Goal: Task Accomplishment & Management: Complete application form

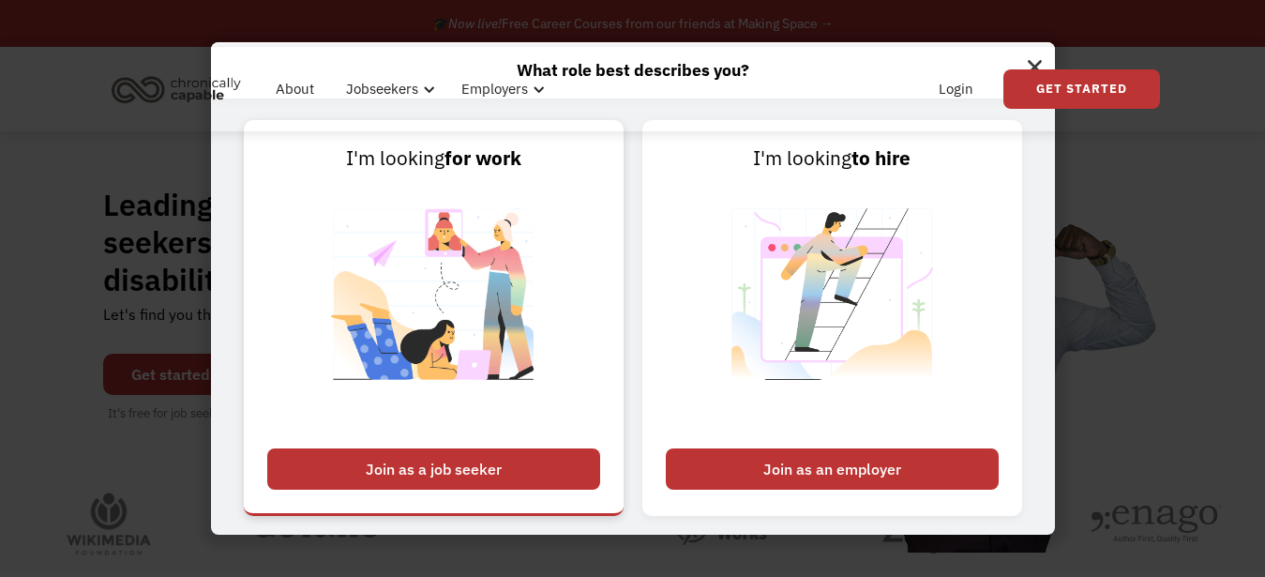
click at [447, 466] on div "Join as a job seeker" at bounding box center [433, 468] width 333 height 41
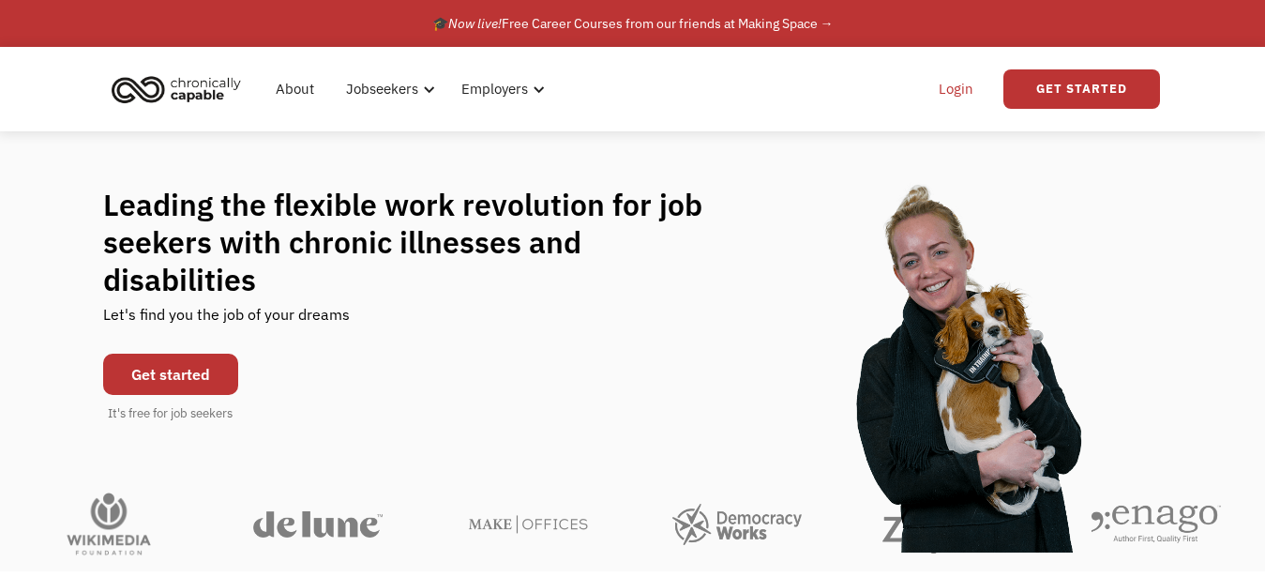
click at [957, 87] on link "Login" at bounding box center [955, 89] width 57 height 60
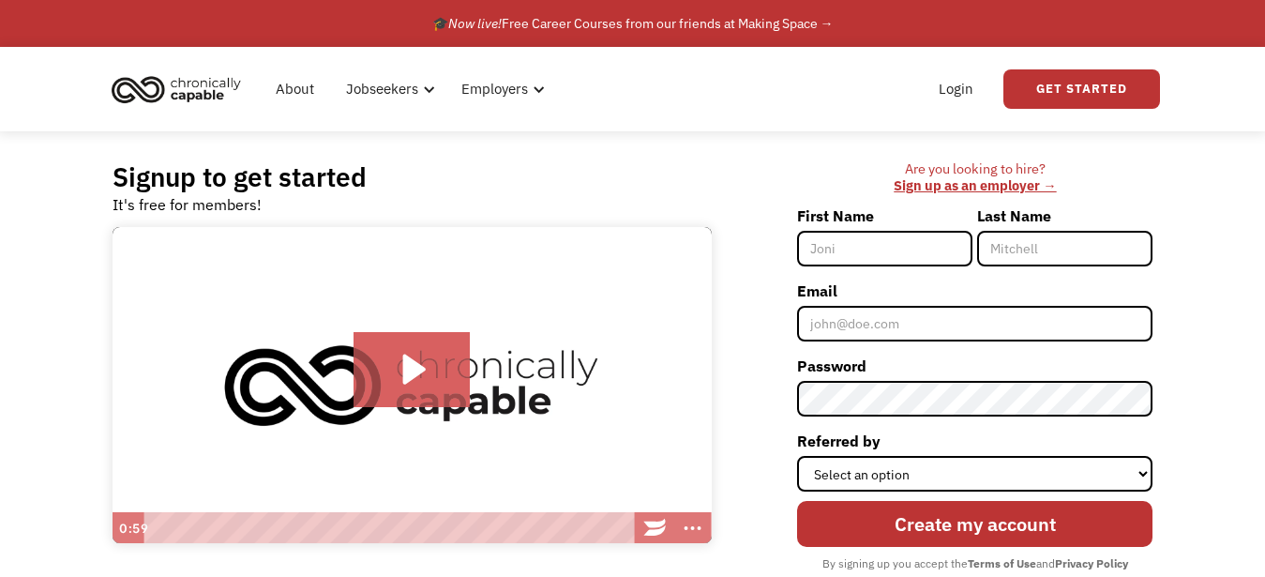
click at [853, 130] on div "About Jobseekers info About our platform Our services verified_user Our employe…" at bounding box center [633, 89] width 1054 height 84
click at [789, 134] on div "Signup to get started It's free for members! Click for sound @keyframes VOLUME_…" at bounding box center [632, 390] width 1097 height 519
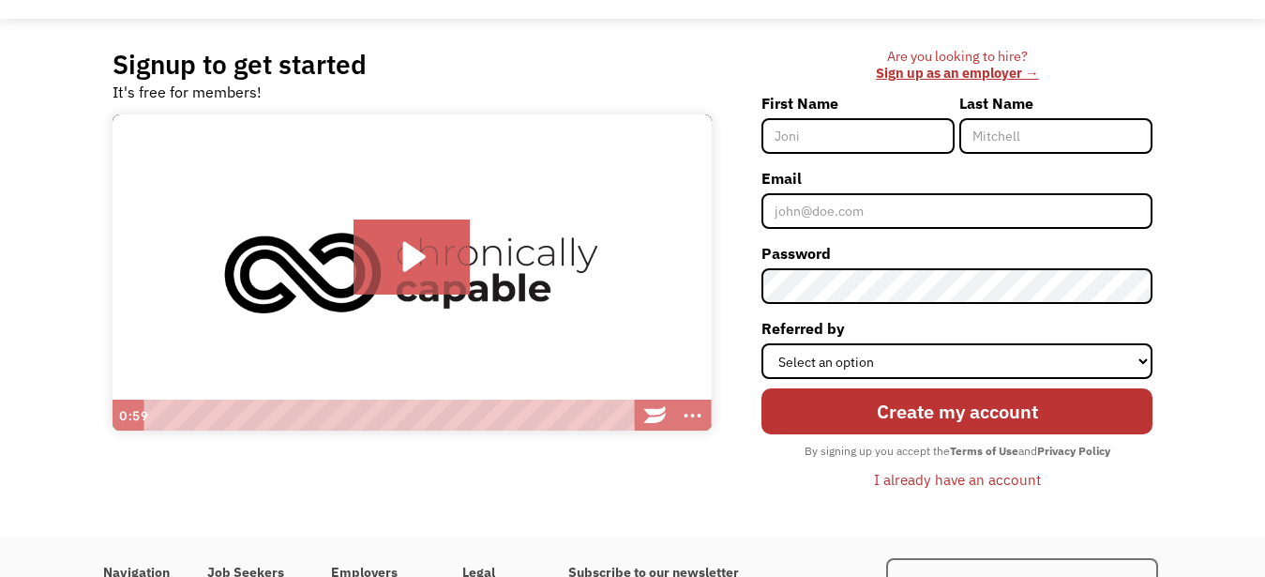
scroll to position [113, 0]
click at [784, 154] on input "First Name" at bounding box center [857, 136] width 193 height 36
click at [792, 134] on input "First Name" at bounding box center [857, 136] width 193 height 36
type input "melissa"
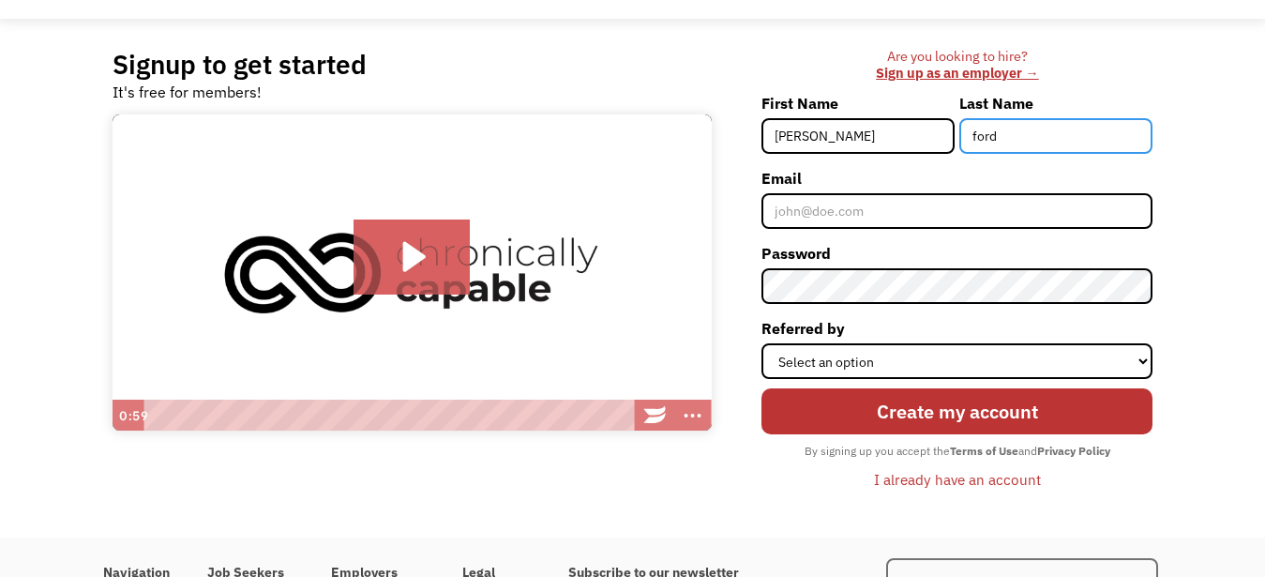
type input "ford"
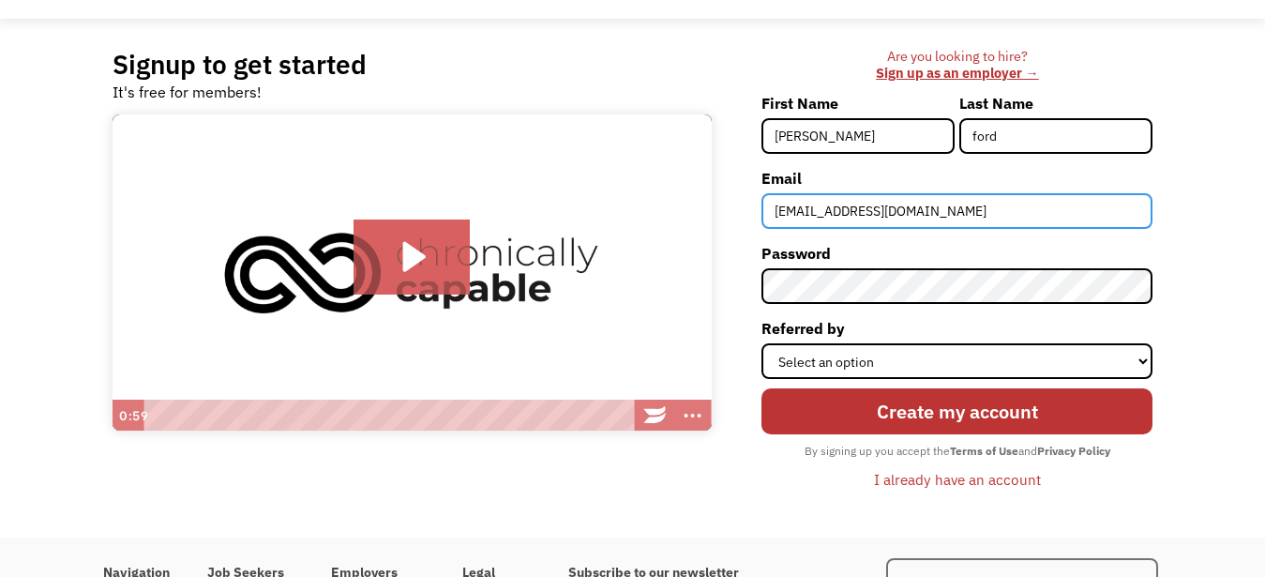
type input "mrsmelissaford@gmail.com"
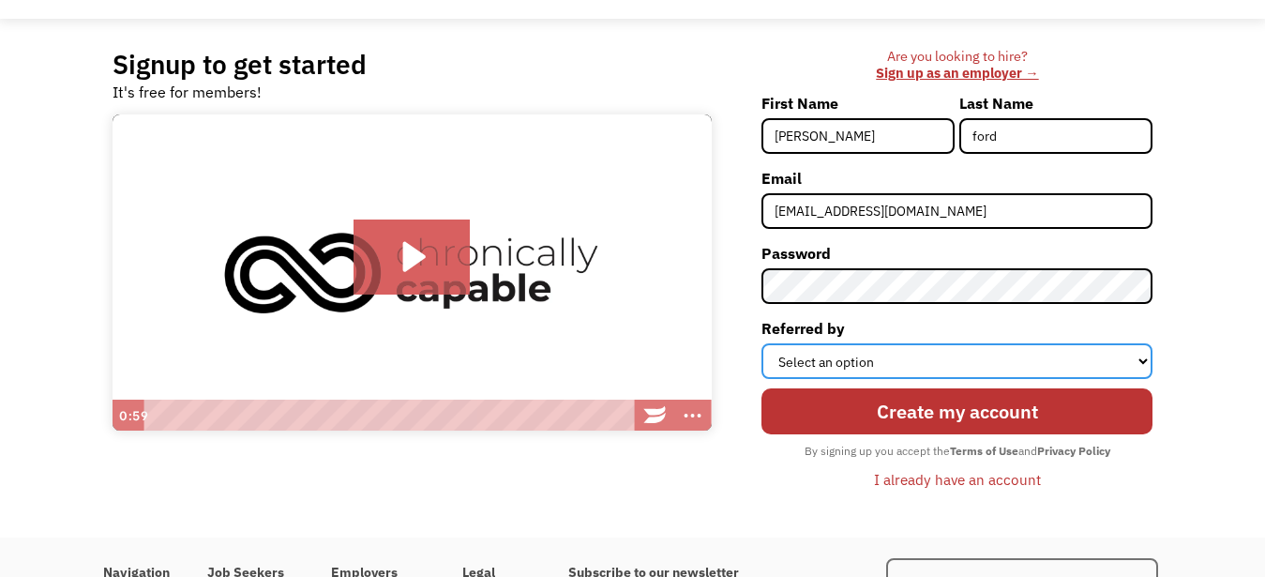
select select "Search Engine"
click option "Search Engine" at bounding box center [0, 0] width 0 height 0
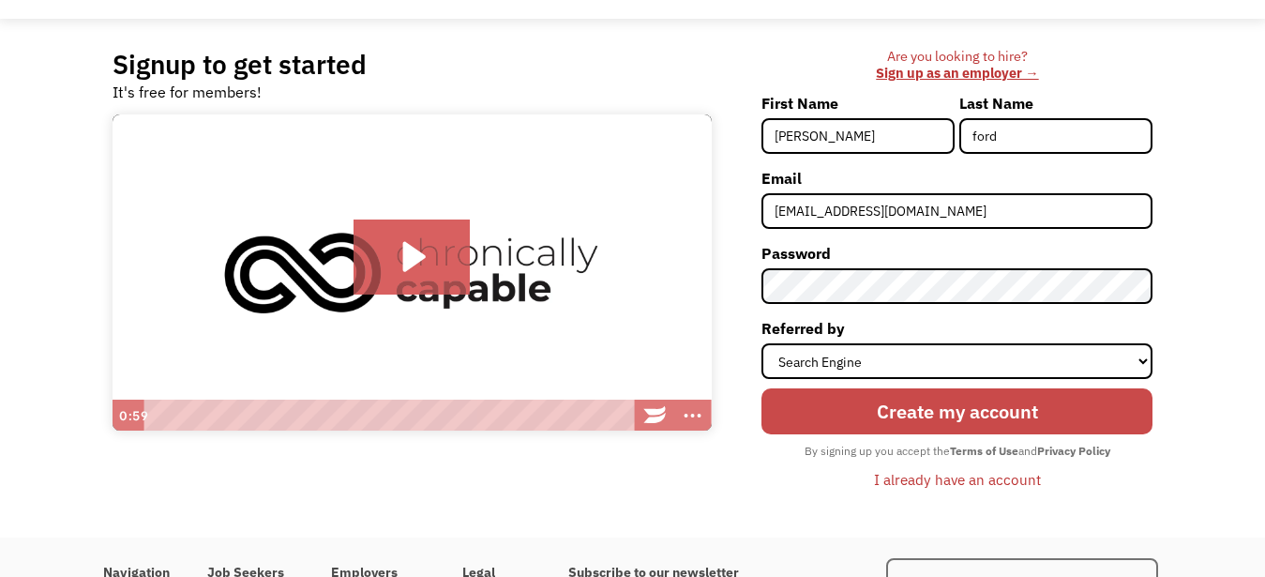
click at [961, 414] on input "Create my account" at bounding box center [956, 411] width 391 height 46
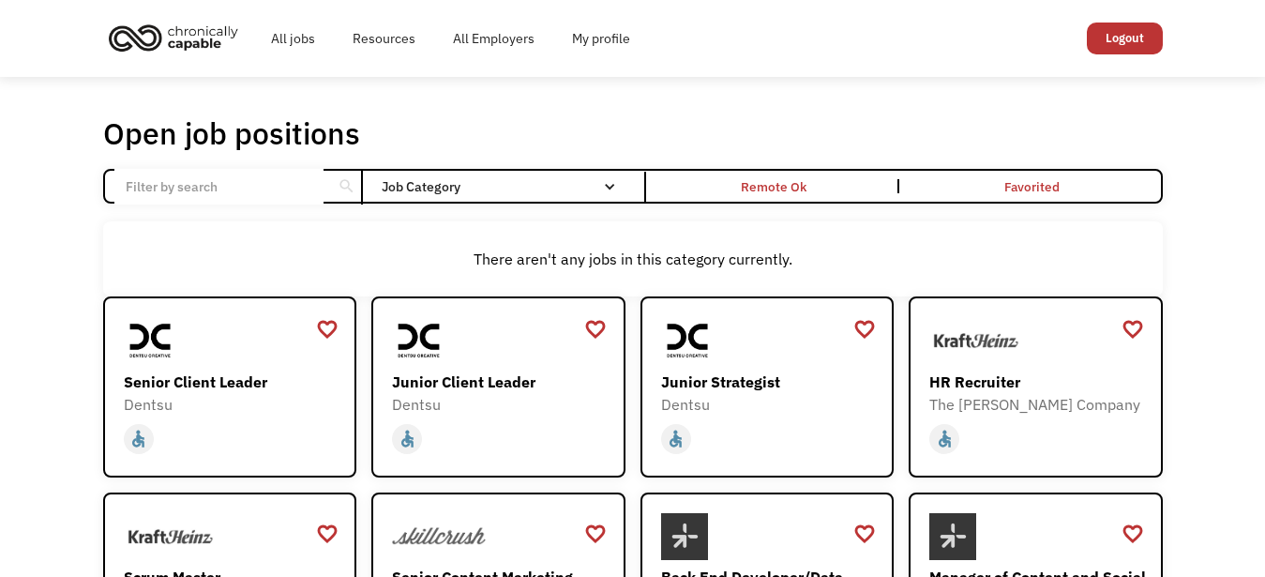
click at [272, 185] on input "Email Form" at bounding box center [218, 187] width 209 height 36
click at [605, 119] on div "Open job positions You have X liked items Search" at bounding box center [633, 133] width 1060 height 38
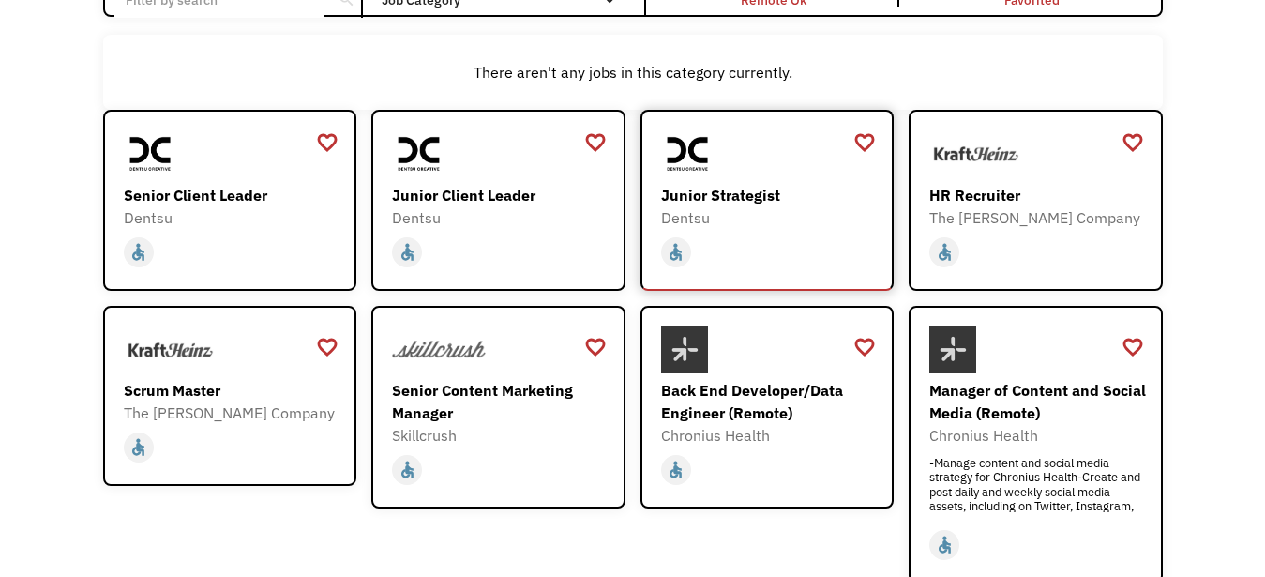
scroll to position [194, 0]
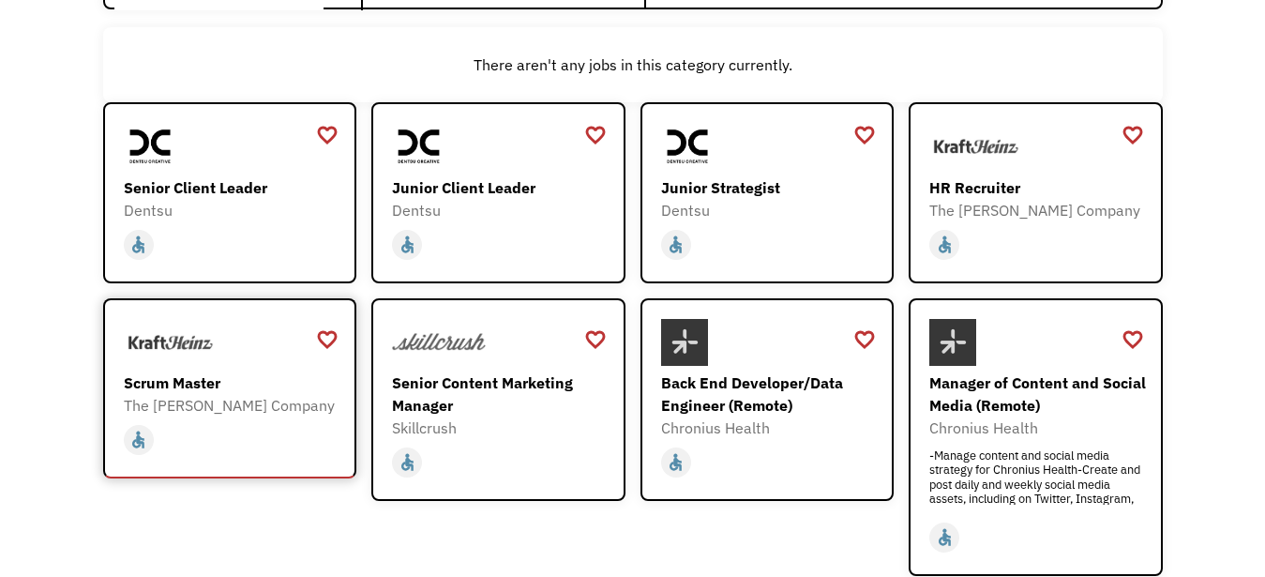
click at [183, 382] on div "Scrum Master" at bounding box center [233, 382] width 218 height 23
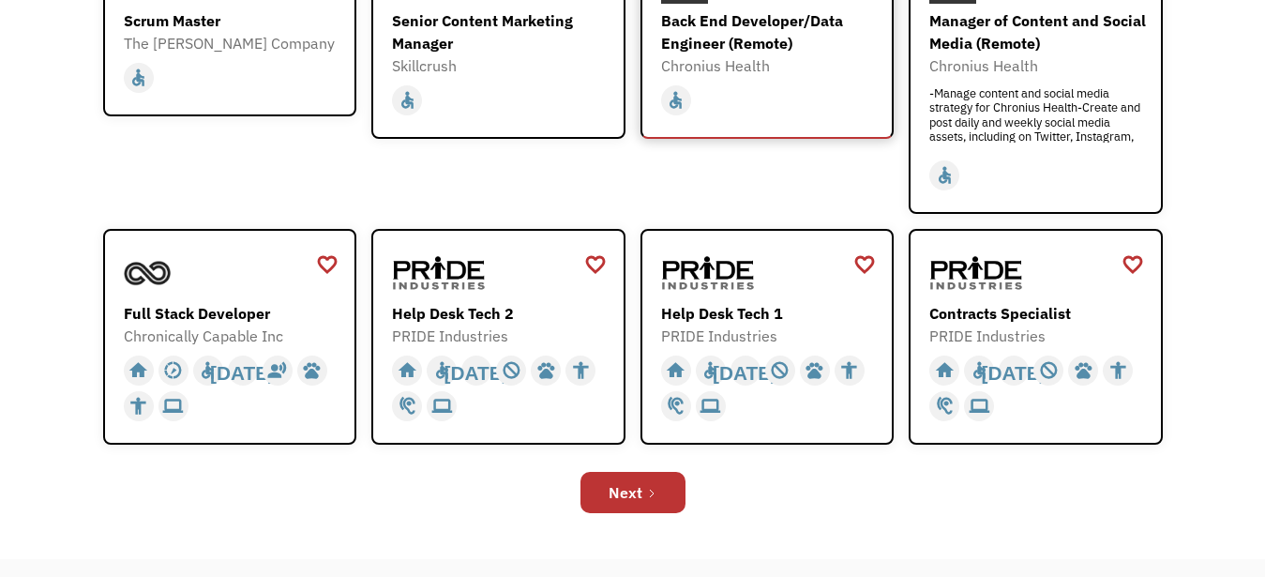
scroll to position [558, 0]
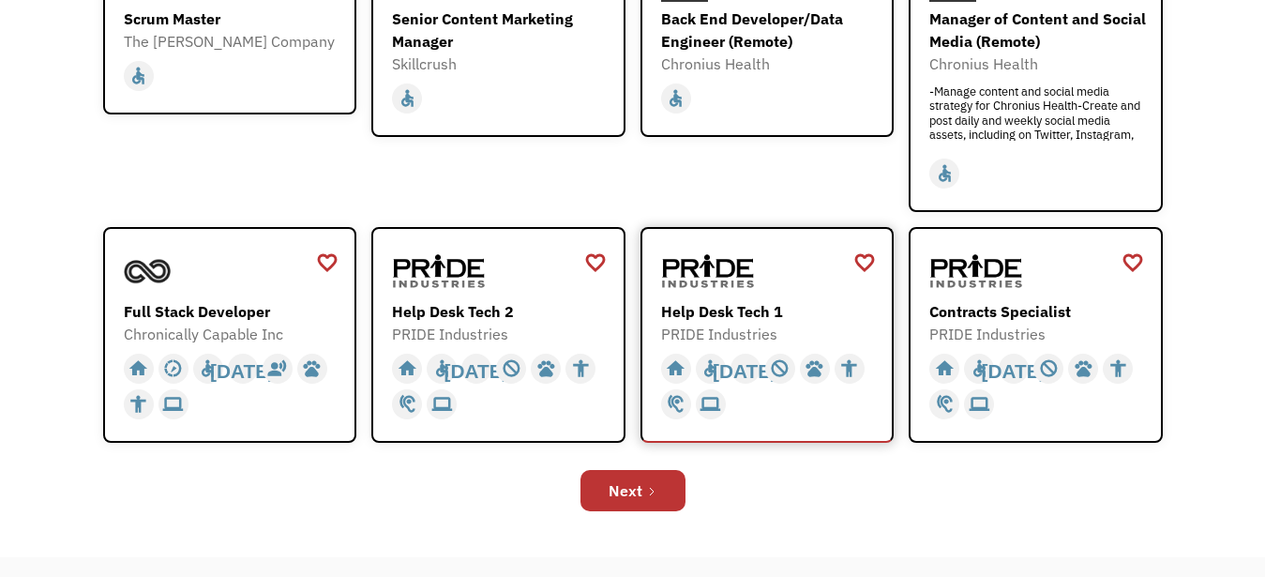
click at [717, 311] on div "Help Desk Tech 1" at bounding box center [770, 311] width 218 height 23
click at [625, 489] on div "Next" at bounding box center [626, 490] width 34 height 23
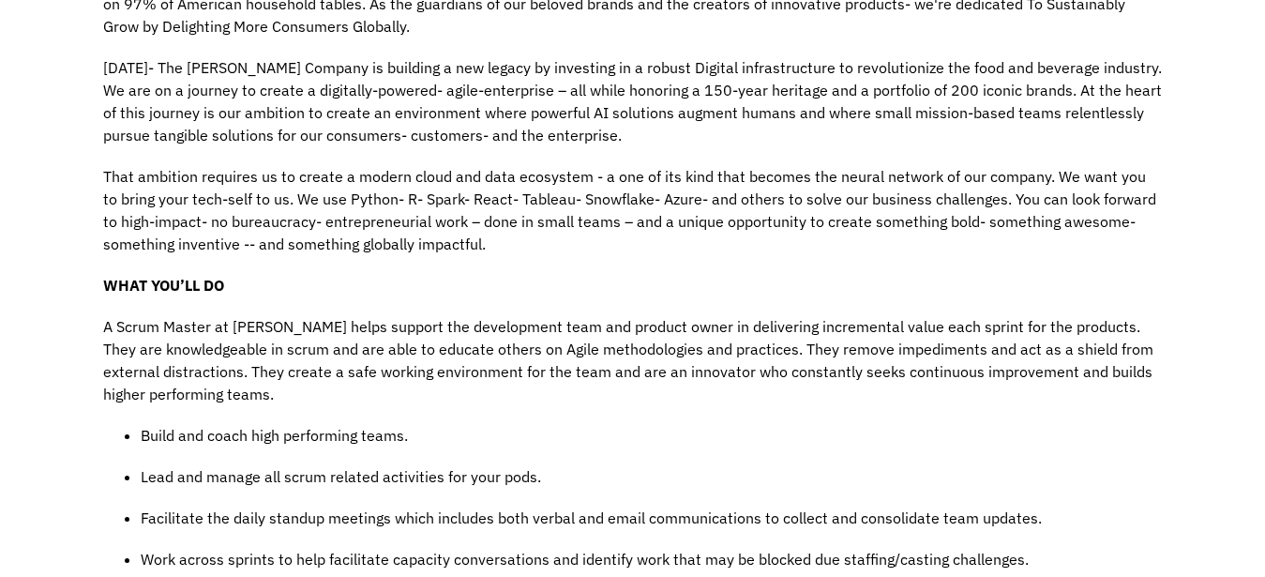
scroll to position [566, 0]
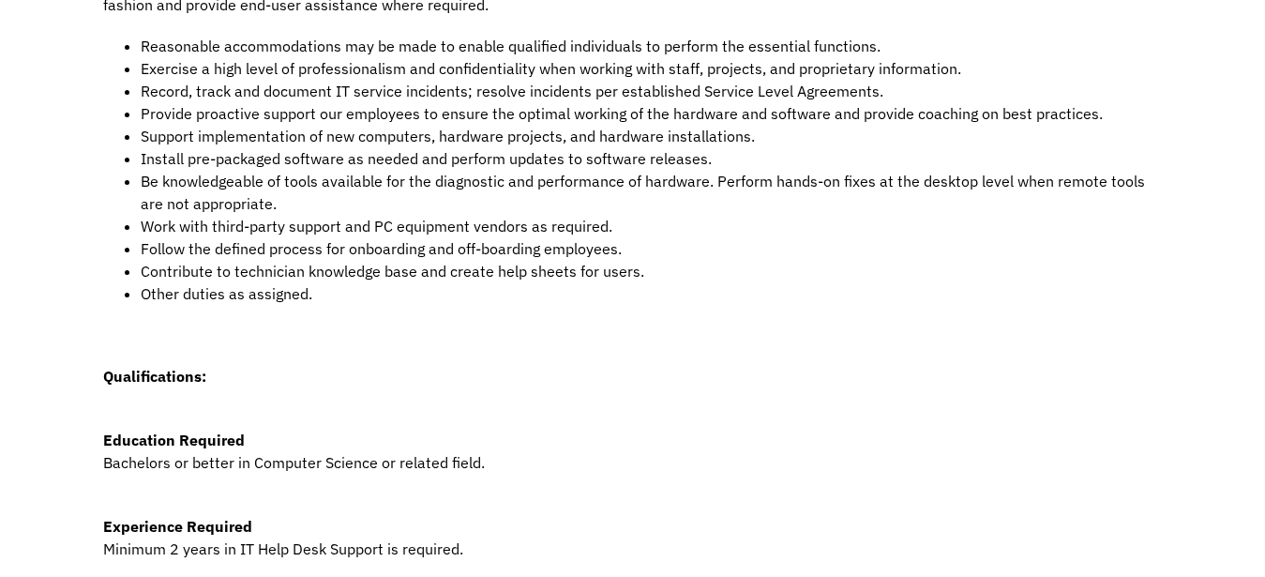
scroll to position [569, 0]
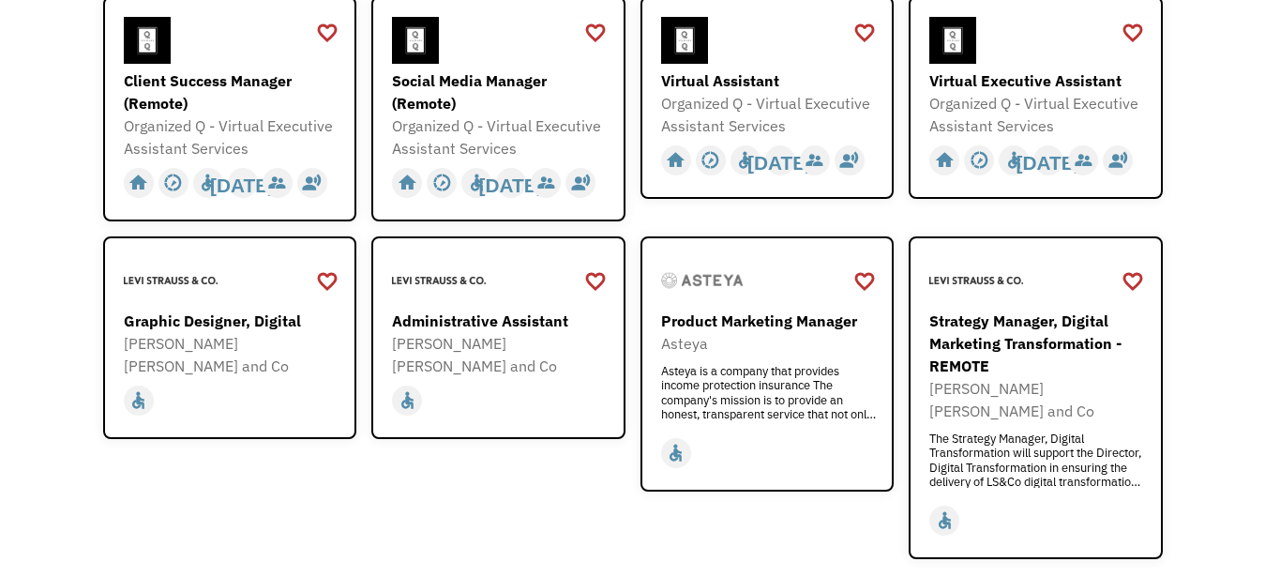
scroll to position [640, 0]
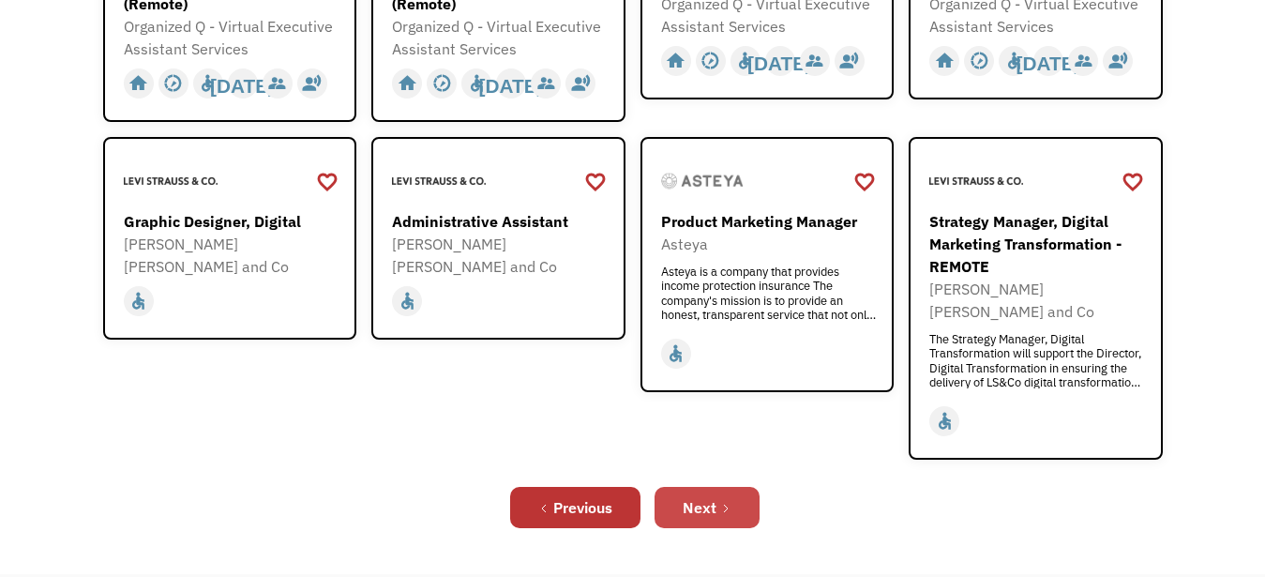
click at [715, 496] on div "Next" at bounding box center [700, 507] width 34 height 23
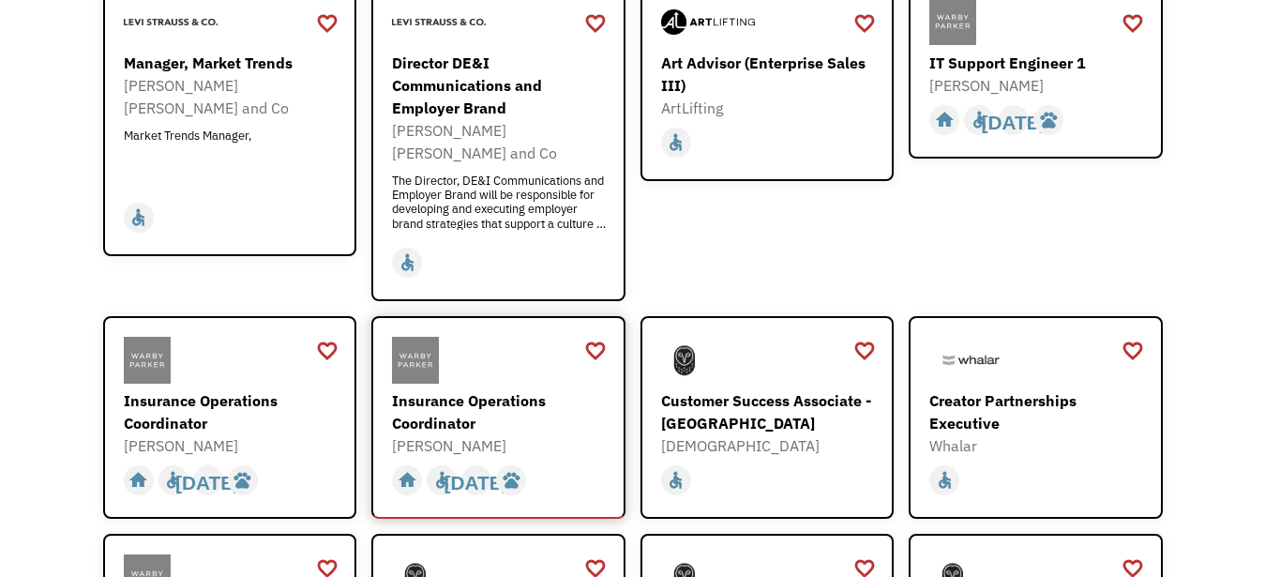
scroll to position [319, 0]
click at [457, 389] on div "Insurance Operations Coordinator" at bounding box center [501, 411] width 218 height 45
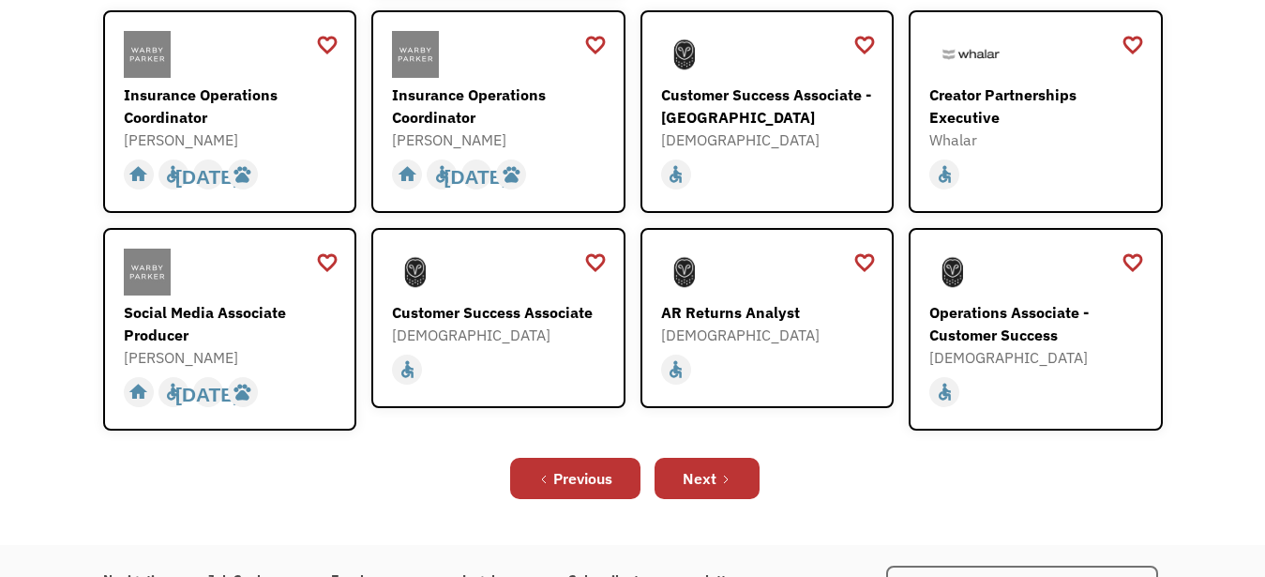
scroll to position [626, 0]
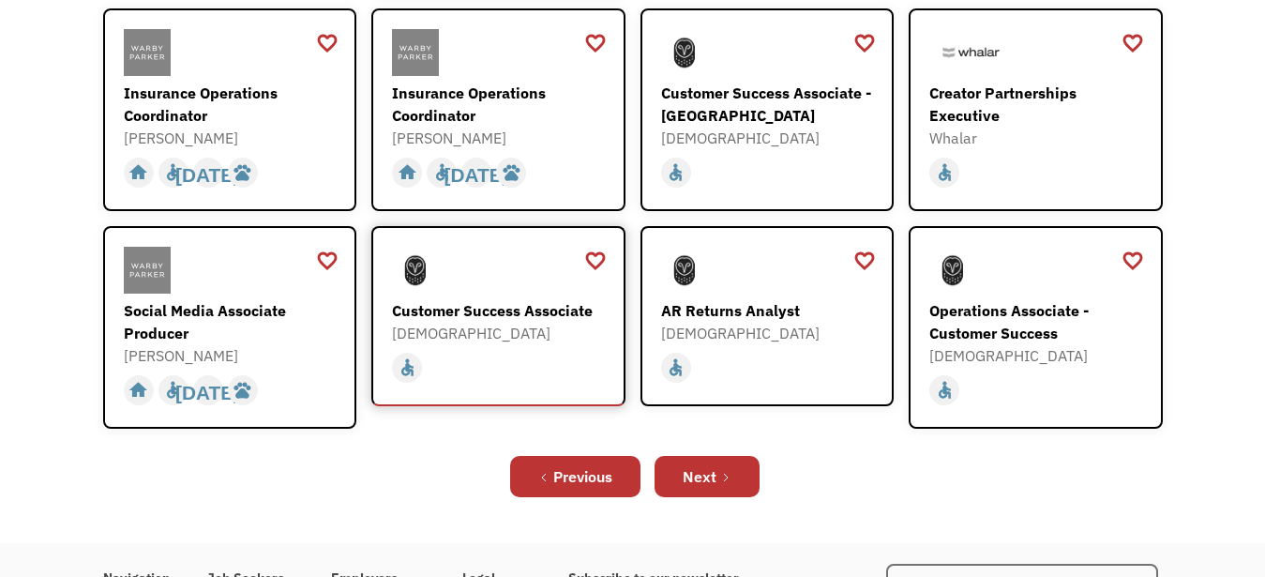
click at [500, 299] on div "Customer Success Associate" at bounding box center [501, 310] width 218 height 23
click at [705, 456] on link "Next" at bounding box center [707, 476] width 105 height 41
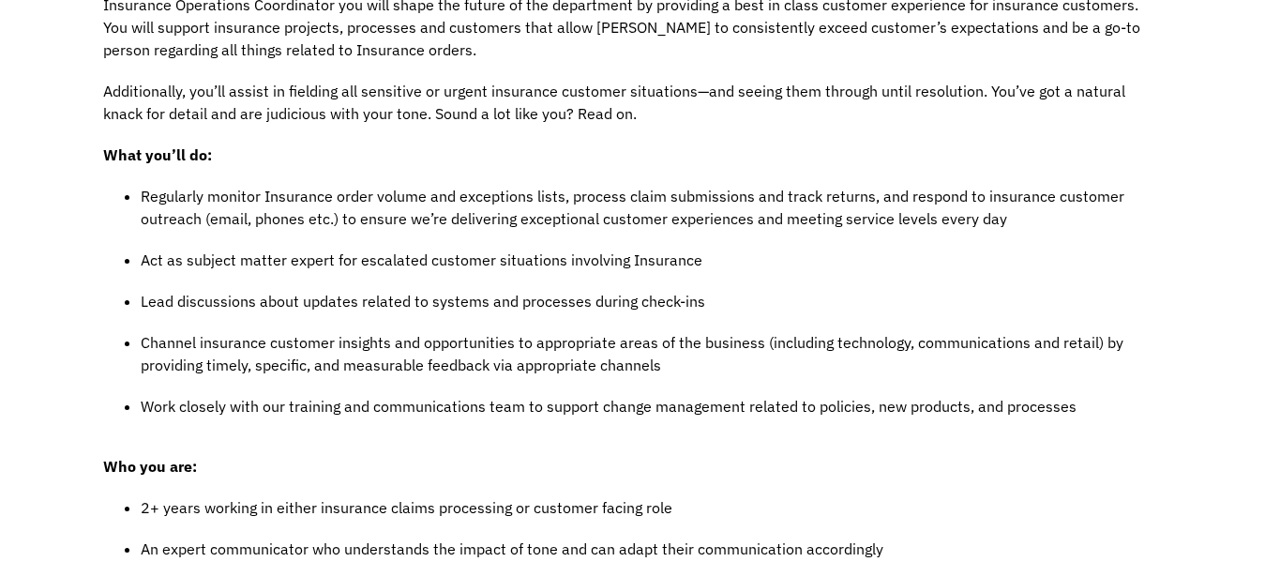
scroll to position [477, 0]
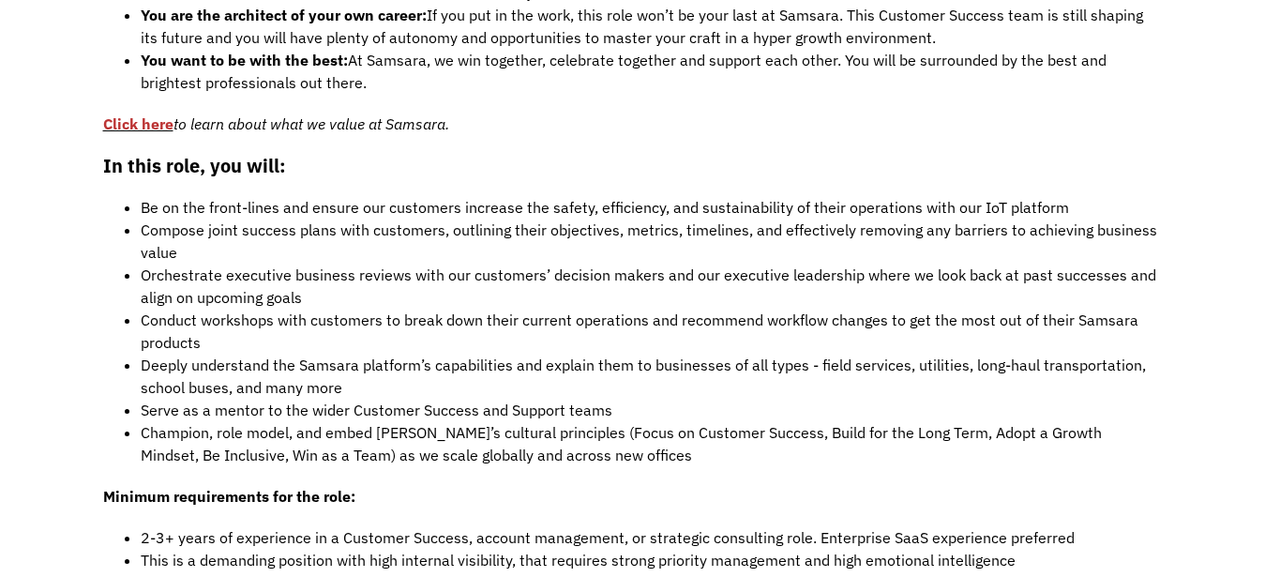
scroll to position [1437, 0]
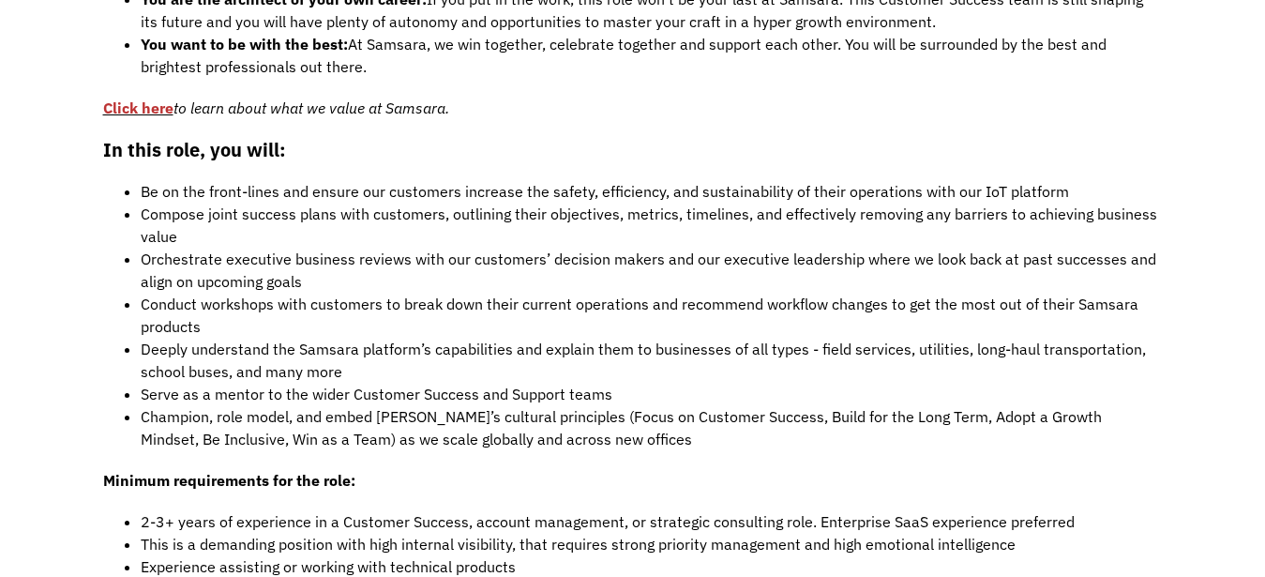
click at [500, 293] on li "Conduct workshops with customers to break down their current operations and rec…" at bounding box center [652, 315] width 1022 height 45
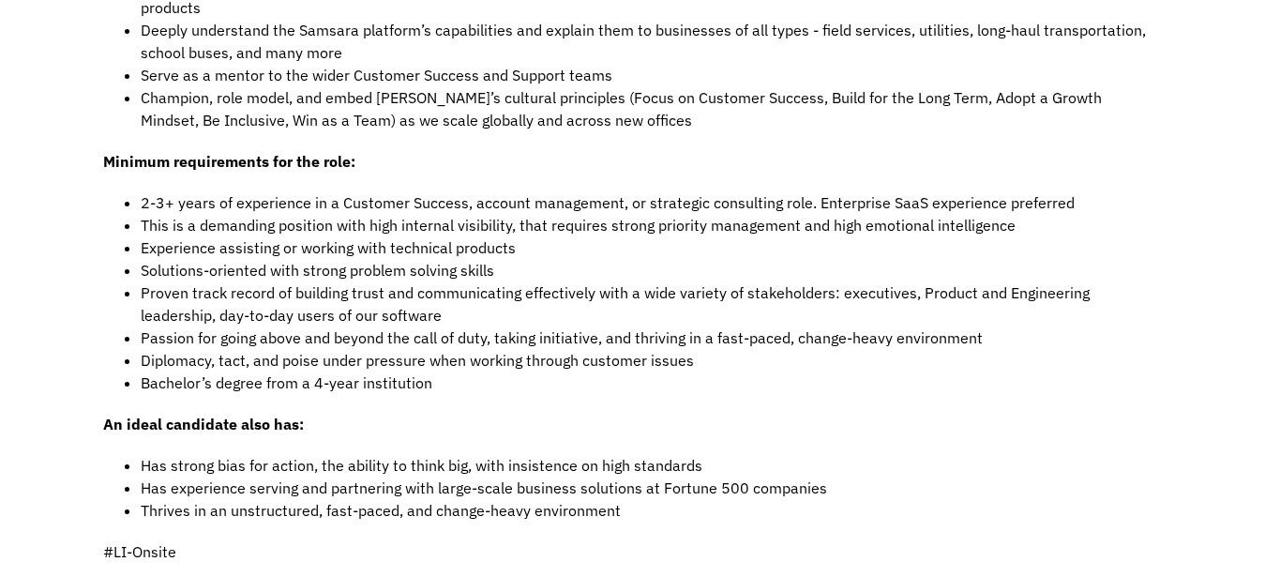
scroll to position [1764, 0]
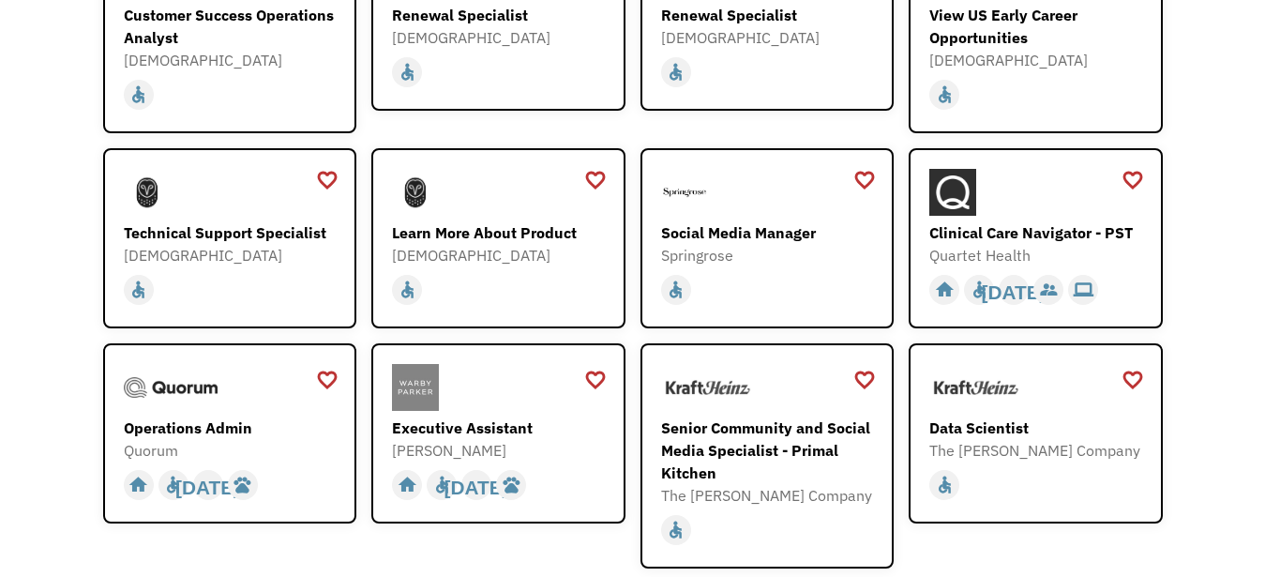
scroll to position [367, 0]
click at [512, 232] on div "Learn More About Product" at bounding box center [501, 232] width 218 height 23
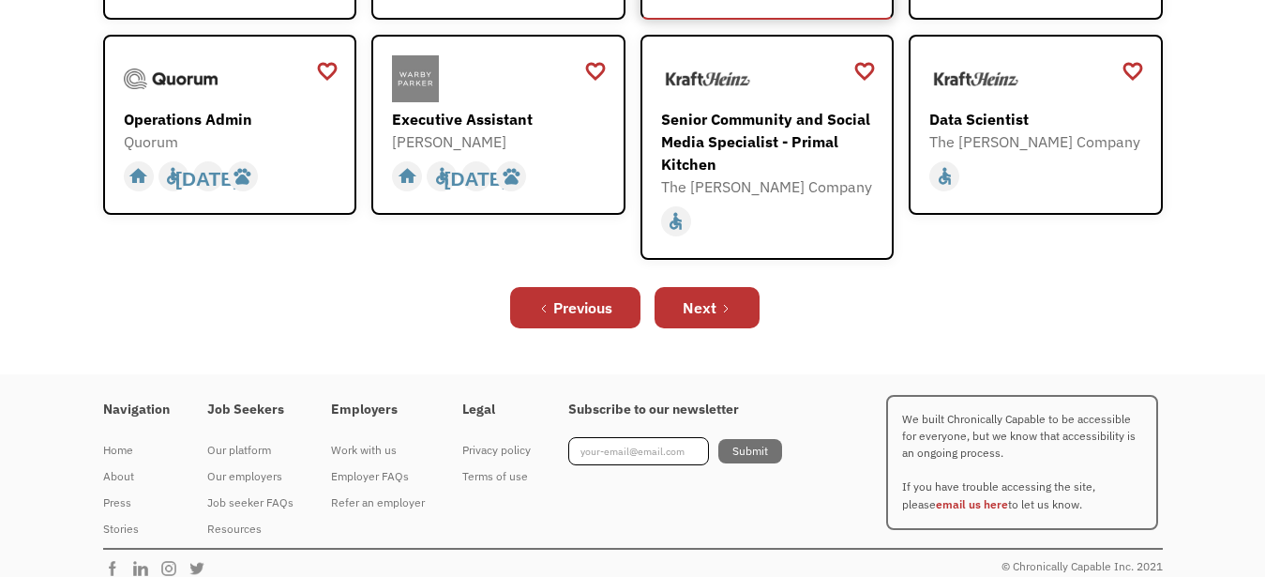
scroll to position [0, 0]
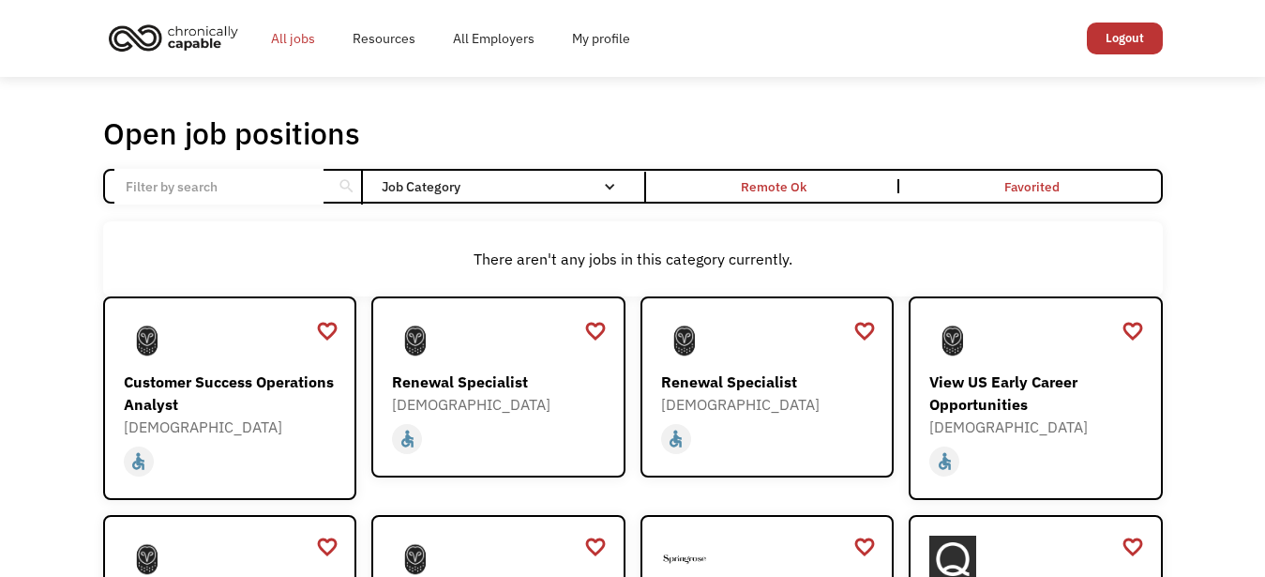
click at [298, 42] on link "All jobs" at bounding box center [293, 38] width 82 height 60
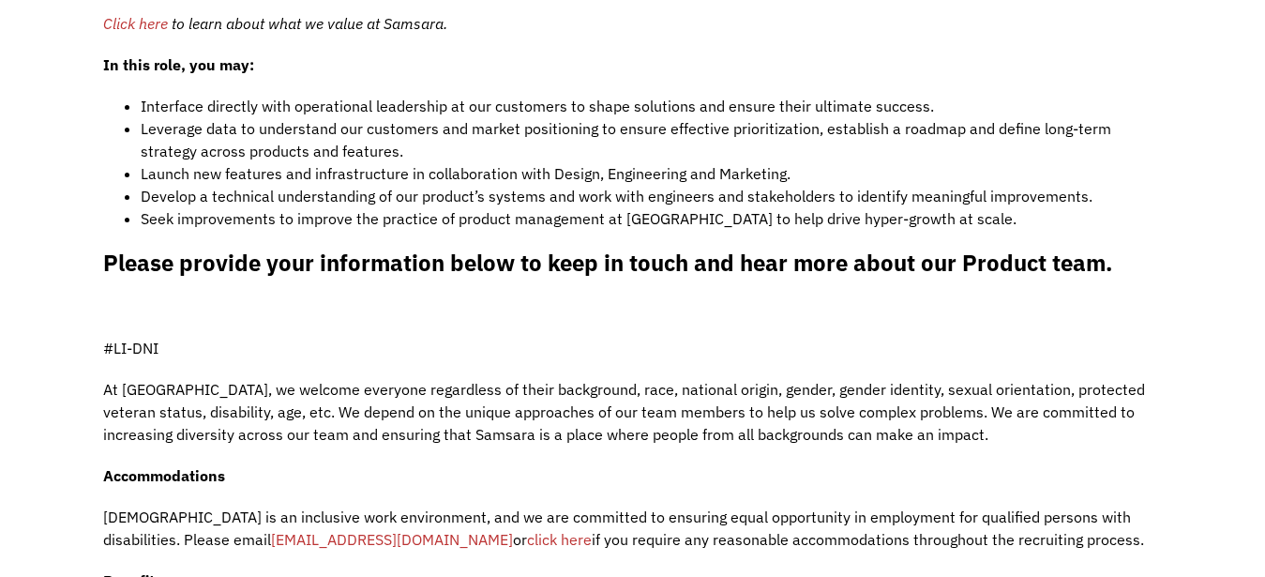
scroll to position [1242, 0]
